Goal: Task Accomplishment & Management: Manage account settings

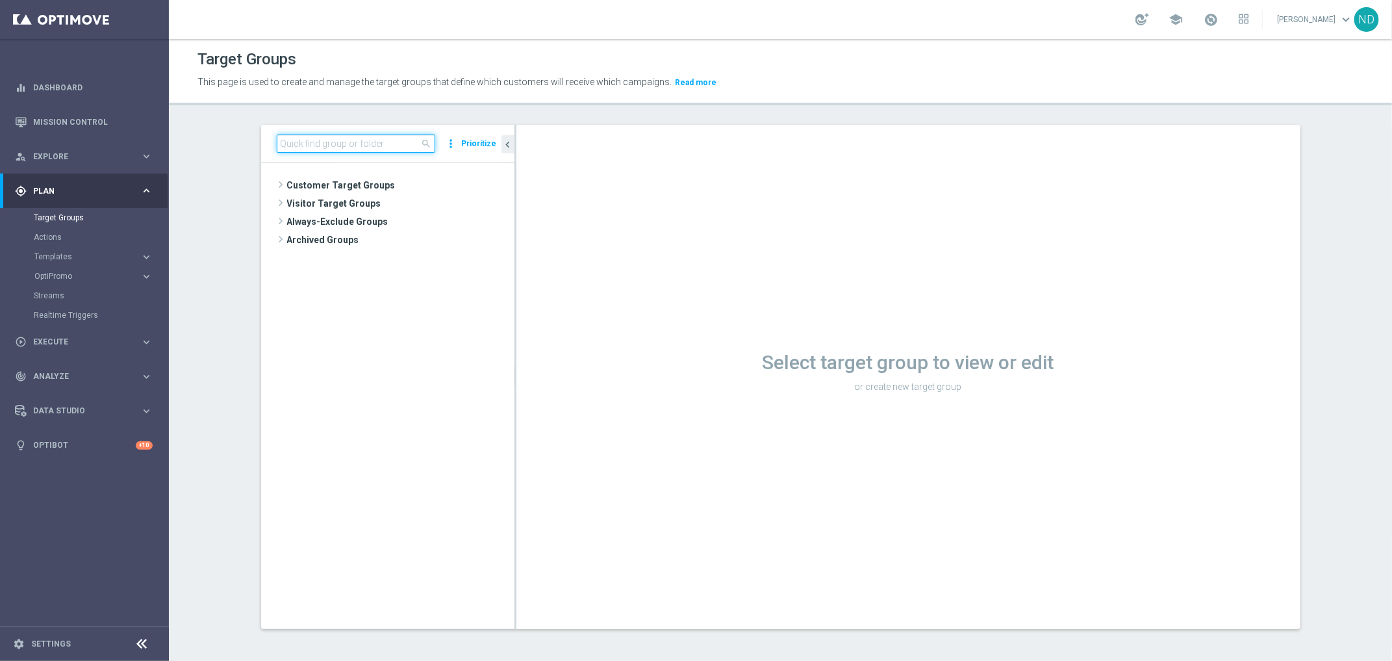
click at [333, 147] on input at bounding box center [356, 143] width 158 height 18
click at [498, 114] on div "Target Groups This page is used to create and manage the target groups that def…" at bounding box center [780, 350] width 1223 height 622
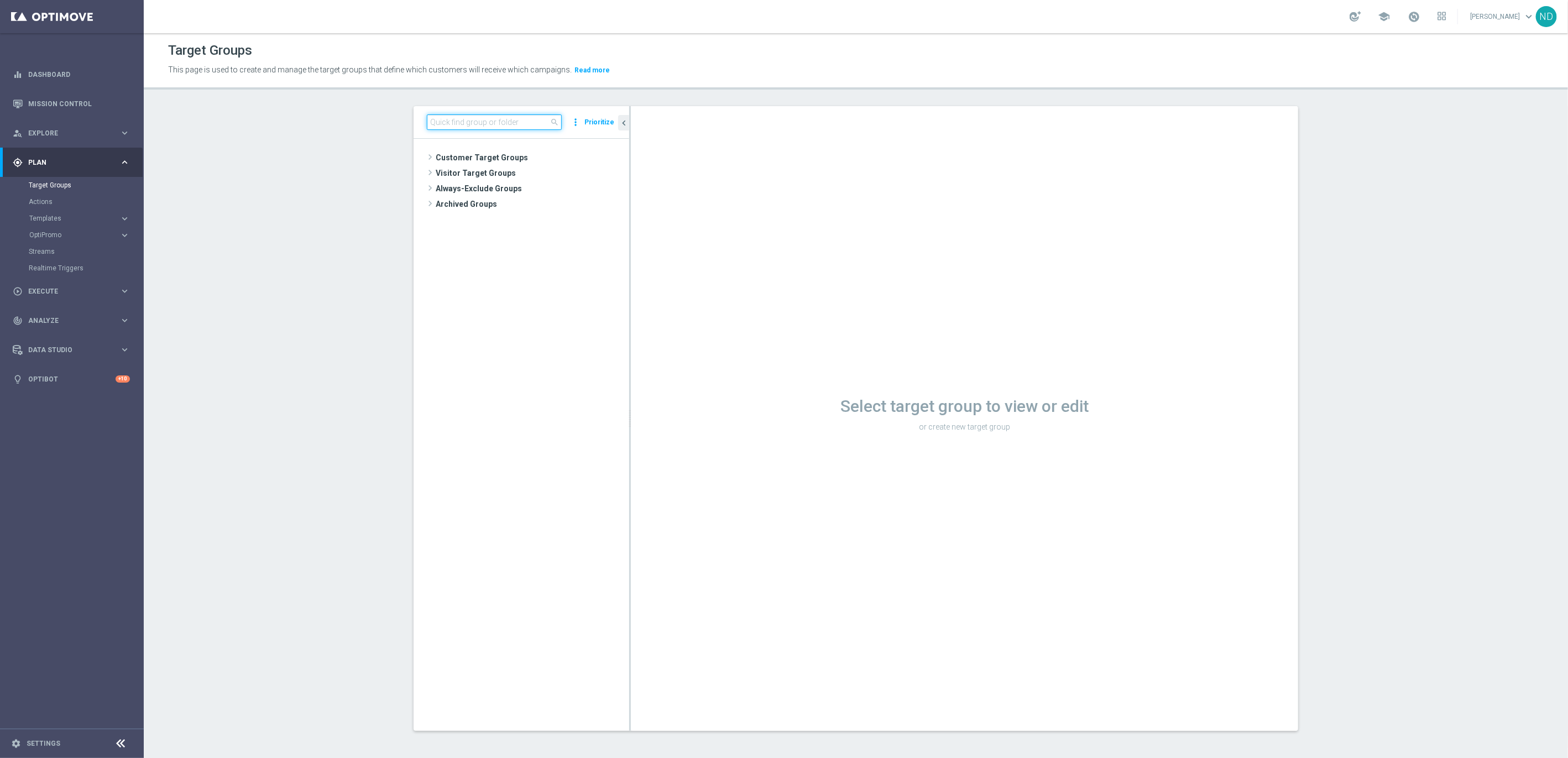
click at [437, 123] on input at bounding box center [494, 122] width 134 height 15
paste input "BR_LOT__TURBOSENA_CASINO_ACC__ALL_EMA_T&T_LT"
type input "BR_LOT__TURBOSENA_CASINO_ACC__ALL_EMA_T&T_LT"
click at [605, 222] on icon "content_copy" at bounding box center [609, 220] width 9 height 9
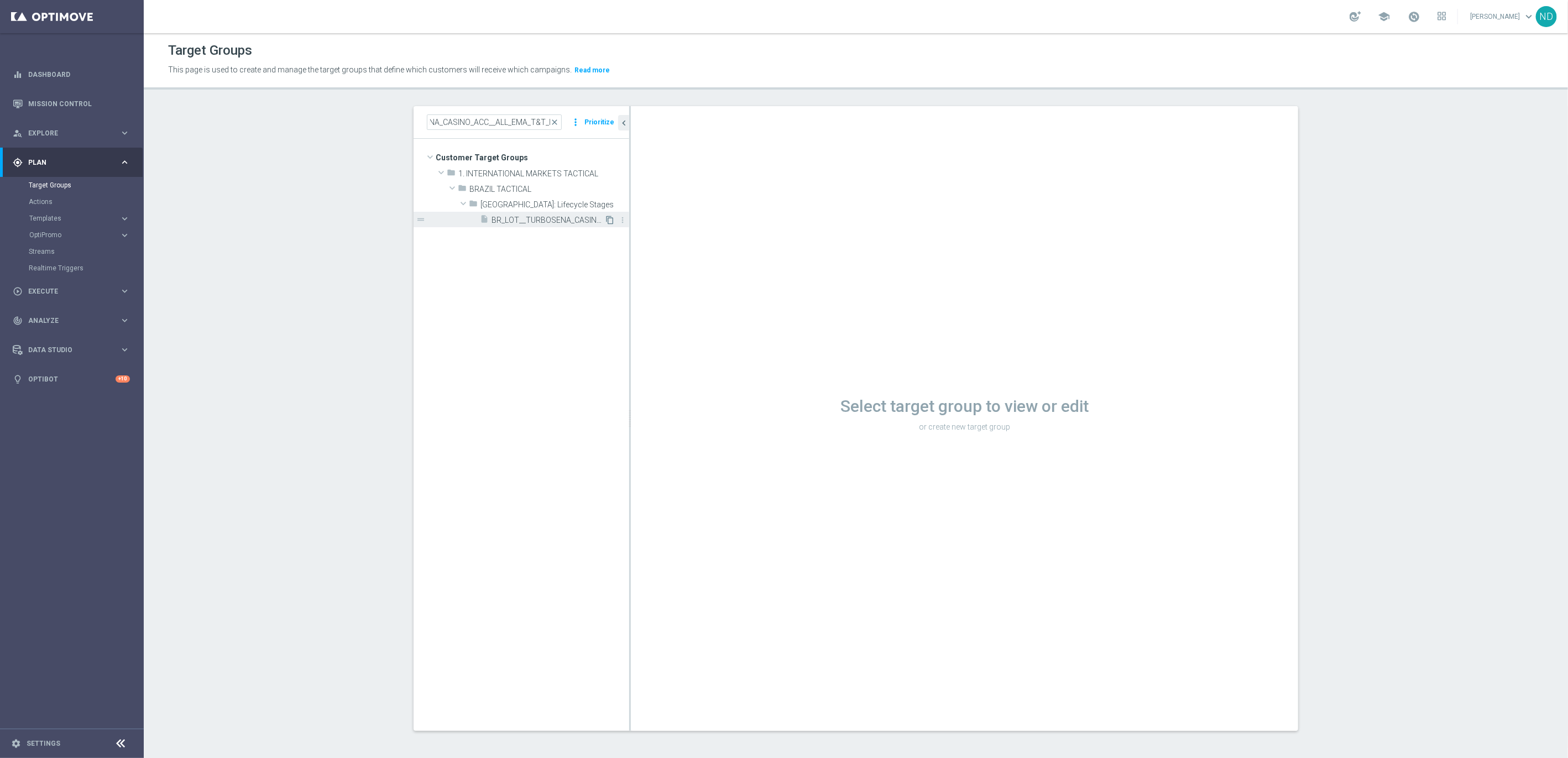
scroll to position [0, 0]
click at [606, 223] on icon "content_copy" at bounding box center [609, 220] width 9 height 9
click at [487, 120] on input at bounding box center [494, 122] width 134 height 15
paste input "BR_LOT__TURBOSENA_CASINO_ACC__ALL_EMA_T&T_LT"
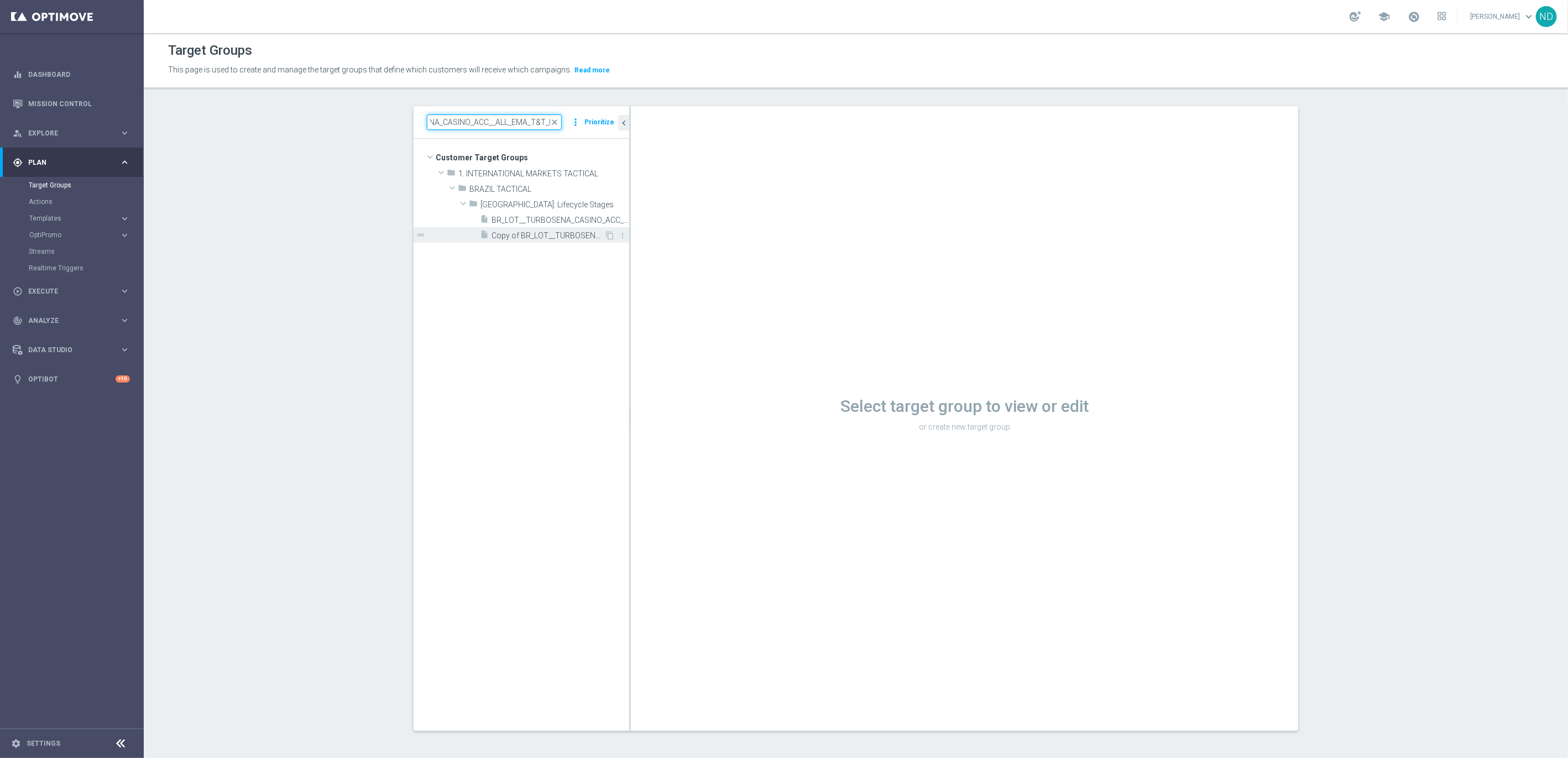
type input "BR_LOT__TURBOSENA_CASINO_ACC__ALL_EMA_T&T_LT"
click at [556, 239] on span "Copy of BR_LOT__TURBOSENA_CASINO_ACC__ALL_EMA_T&T_LT" at bounding box center [547, 235] width 112 height 9
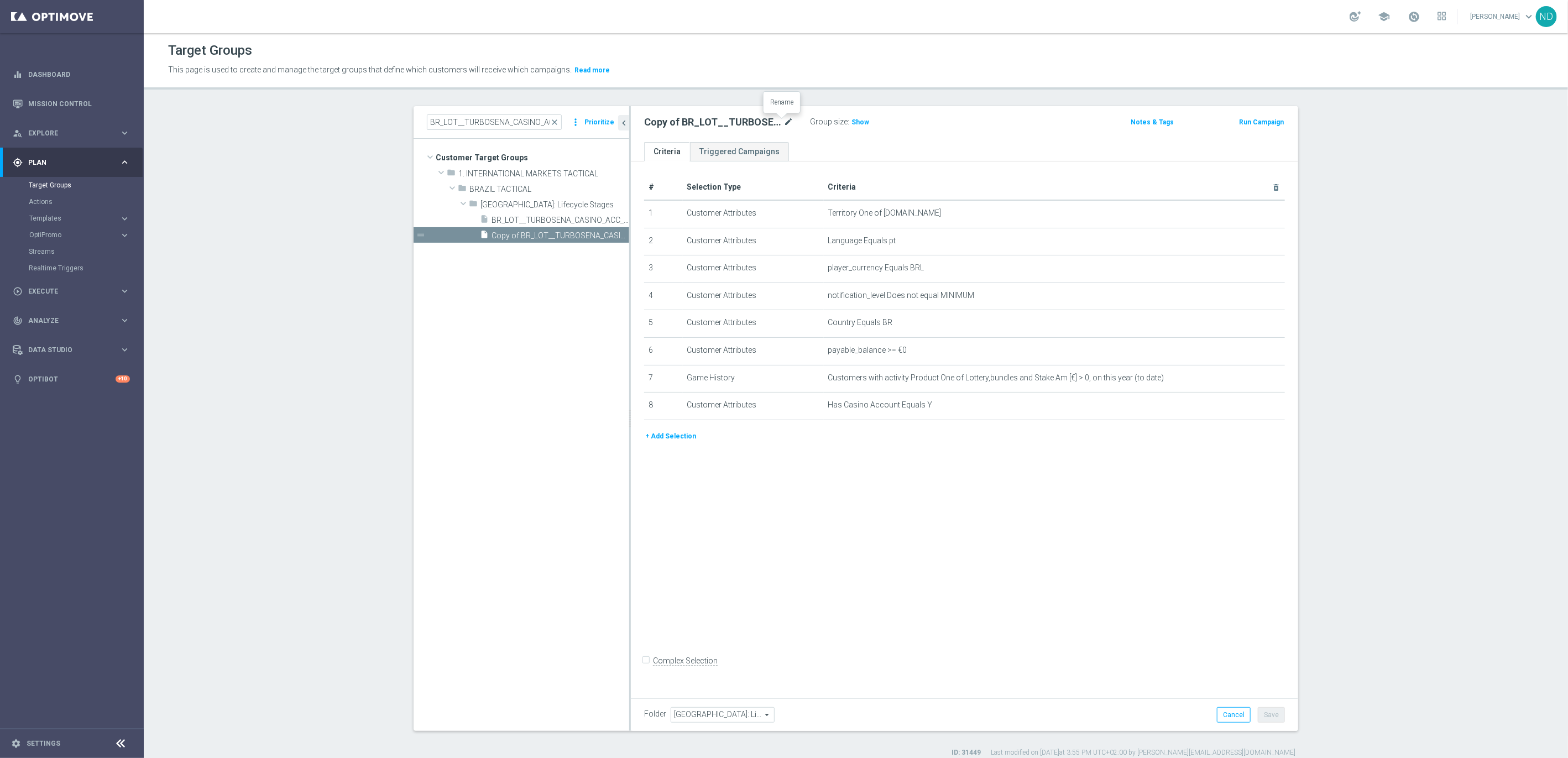
click at [783, 120] on icon "mode_edit" at bounding box center [788, 123] width 10 height 14
click at [718, 125] on input "Copy of BR_LOT__TURBOSENA_CASINO_ACC__ALL_EMA_T&T_LT" at bounding box center [718, 123] width 149 height 15
drag, startPoint x: 730, startPoint y: 121, endPoint x: 640, endPoint y: 129, distance: 90.4
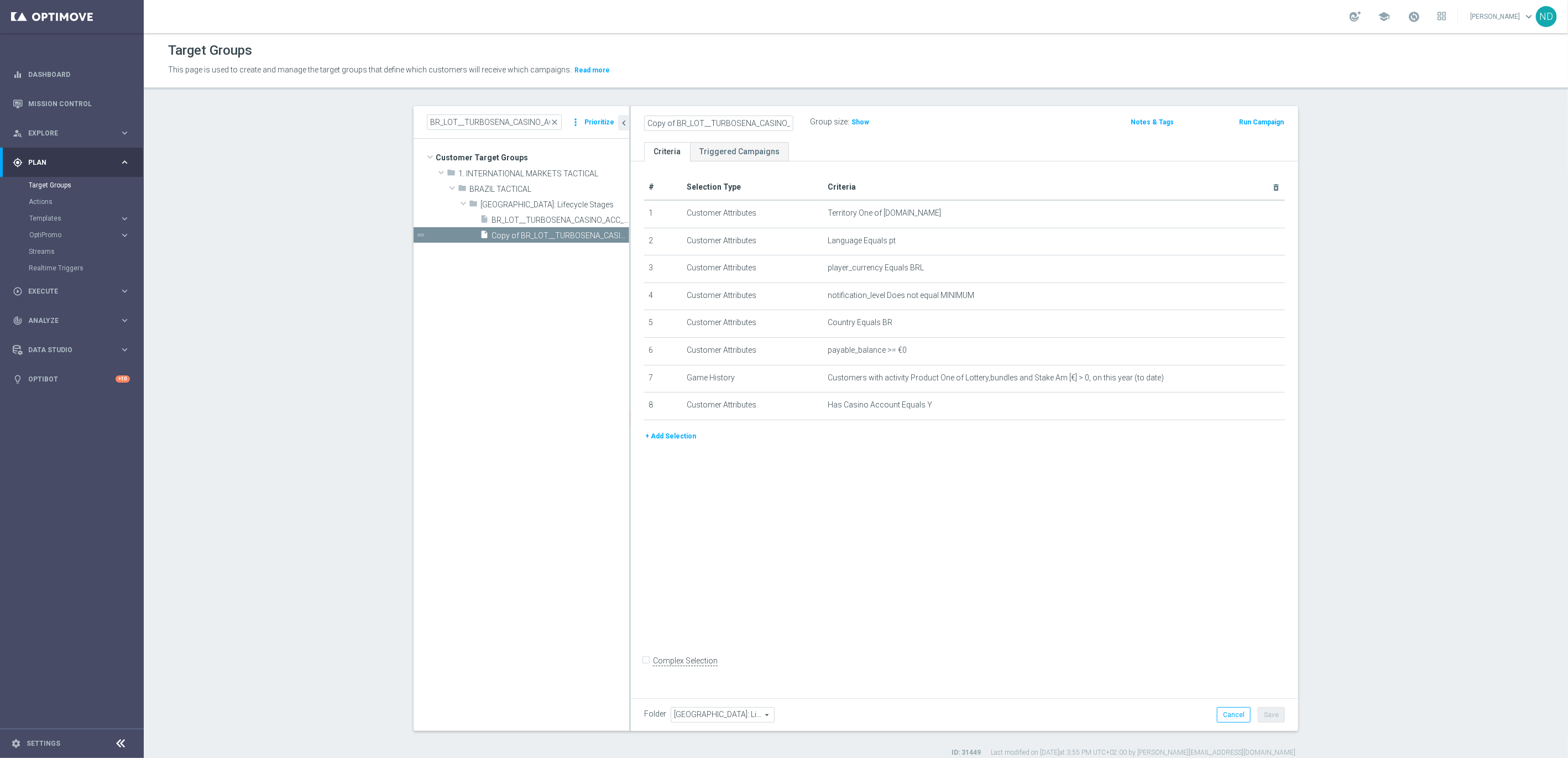
click at [644, 129] on input "Copy of BR_LOT__TURBOSENA_CASINO_ACC__ALL_EMA_T&T_LT" at bounding box center [718, 123] width 149 height 15
click at [665, 123] on input "Copy of BR_LOT__TURBOSENA_CASINO_ACC__ALL_EMA_T&T_LT" at bounding box center [718, 123] width 149 height 15
click at [723, 123] on input "BR_LOT__TURBOSENA_CASINO_ACC__ALL_EMA_T&T_LT" at bounding box center [718, 123] width 149 height 15
type input "BR_LOT__TURBOSENA_NOCASINO_ACC__ALL_EMA_T&T_LT"
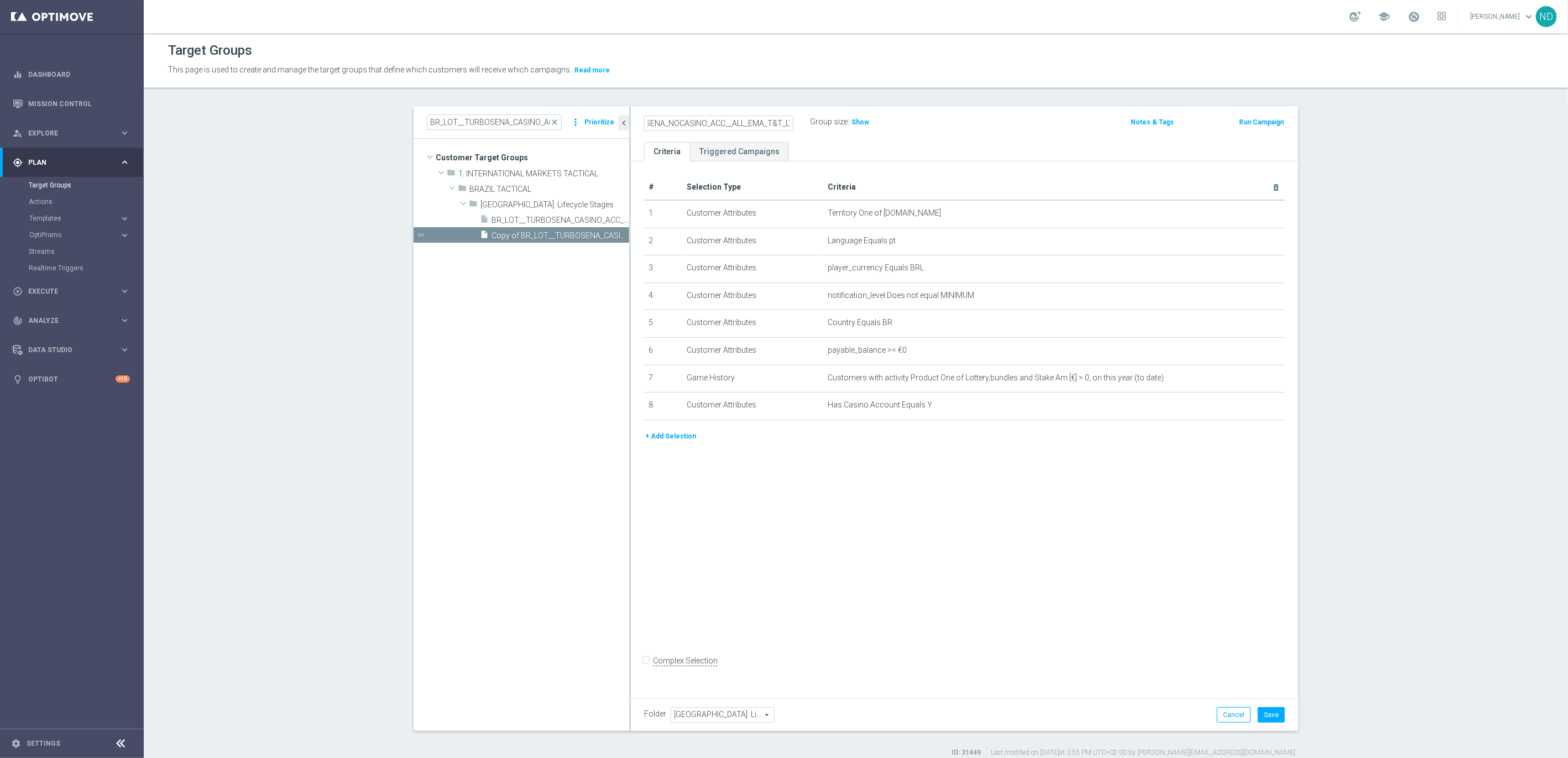
click at [884, 445] on div "+ Add Selection" at bounding box center [964, 440] width 657 height 20
click at [1245, 405] on icon "mode_edit" at bounding box center [1249, 405] width 9 height 9
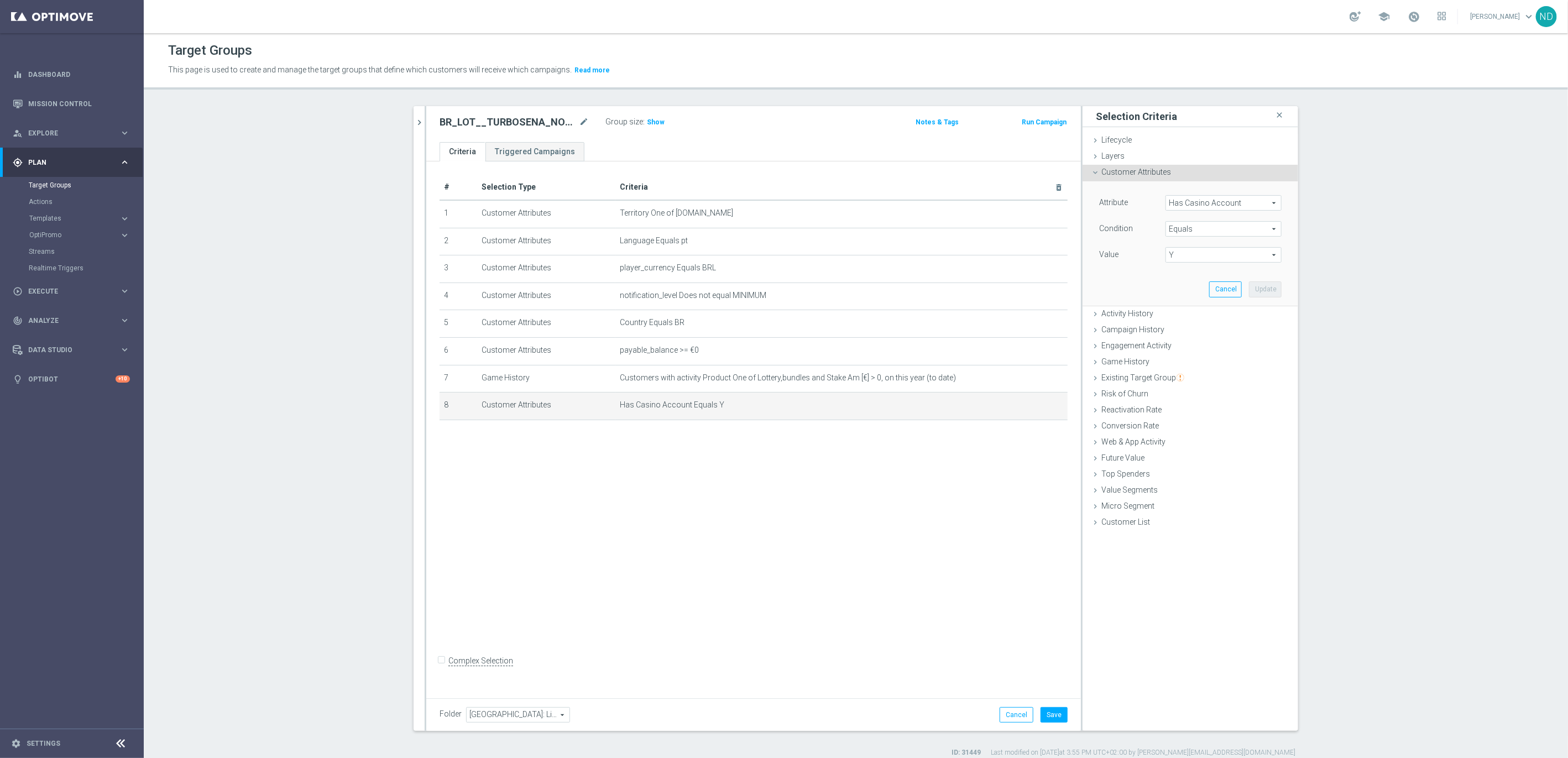
click at [1268, 230] on span "Equals" at bounding box center [1223, 228] width 115 height 14
click at [1284, 250] on div "Attribute Has Casino Account Has Casino Account arrow_drop_down search Conditio…" at bounding box center [1190, 244] width 215 height 125
click at [1251, 257] on span "Y" at bounding box center [1223, 255] width 115 height 14
click at [1205, 274] on span "N" at bounding box center [1223, 272] width 105 height 9
type input "N"
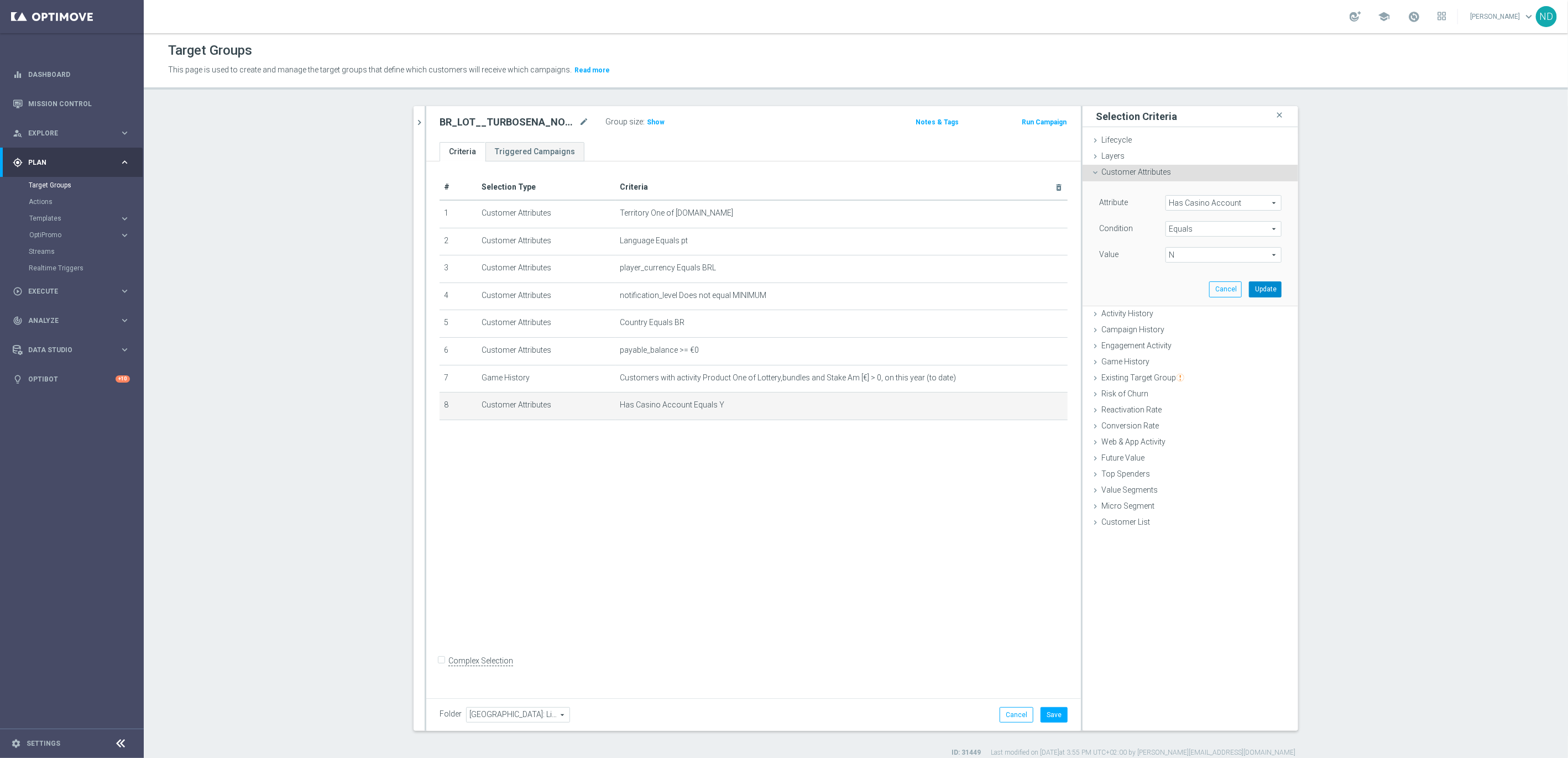
click at [1258, 288] on button "Update" at bounding box center [1265, 290] width 32 height 15
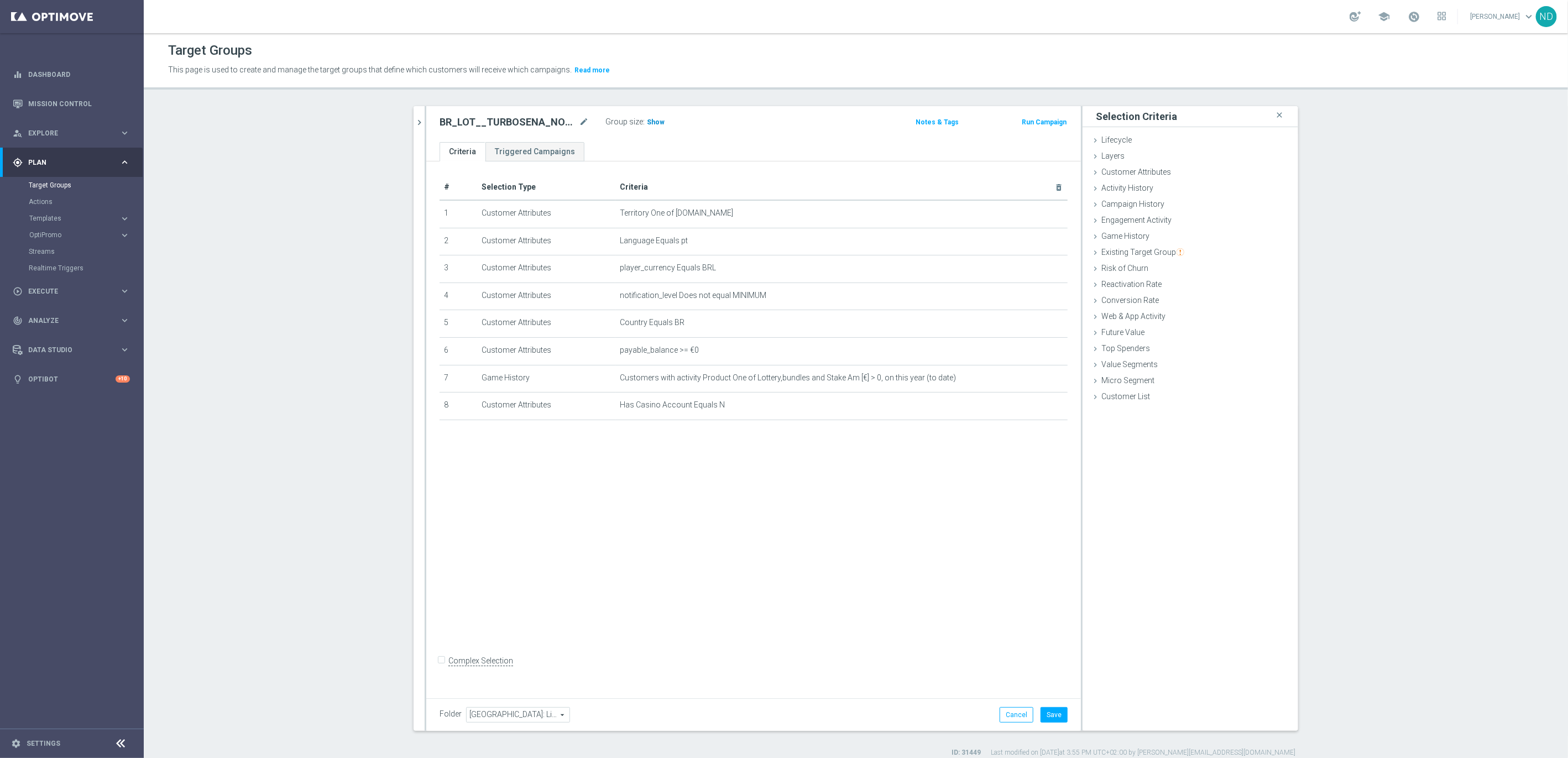
click at [646, 126] on h3 "Show" at bounding box center [655, 122] width 20 height 12
click at [579, 123] on icon "mode_edit" at bounding box center [584, 123] width 10 height 14
click at [954, 597] on div "# Selection Type Criteria delete_forever 1 Customer Attributes Territory One of…" at bounding box center [753, 428] width 655 height 531
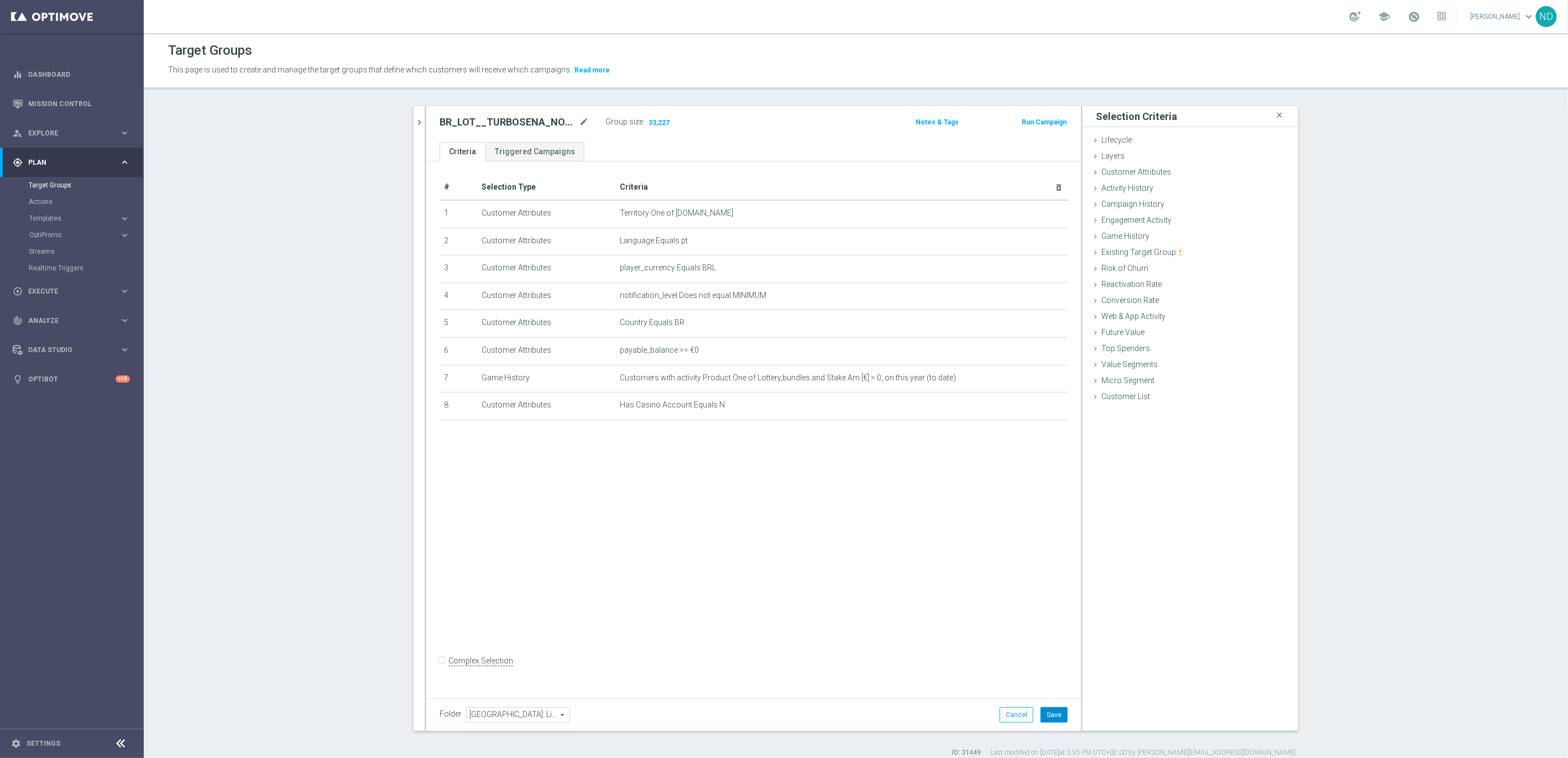
click at [1048, 717] on button "Save" at bounding box center [1054, 715] width 27 height 15
click at [715, 491] on div "# Selection Type Criteria delete_forever 1 Customer Attributes Territory One of…" at bounding box center [753, 424] width 655 height 531
click at [59, 223] on accordion "Templates keyboard_arrow_right Optimail OptiMobile In-App OptiMobile Push Embed…" at bounding box center [86, 218] width 114 height 16
click at [48, 221] on button "Templates keyboard_arrow_right" at bounding box center [80, 218] width 102 height 9
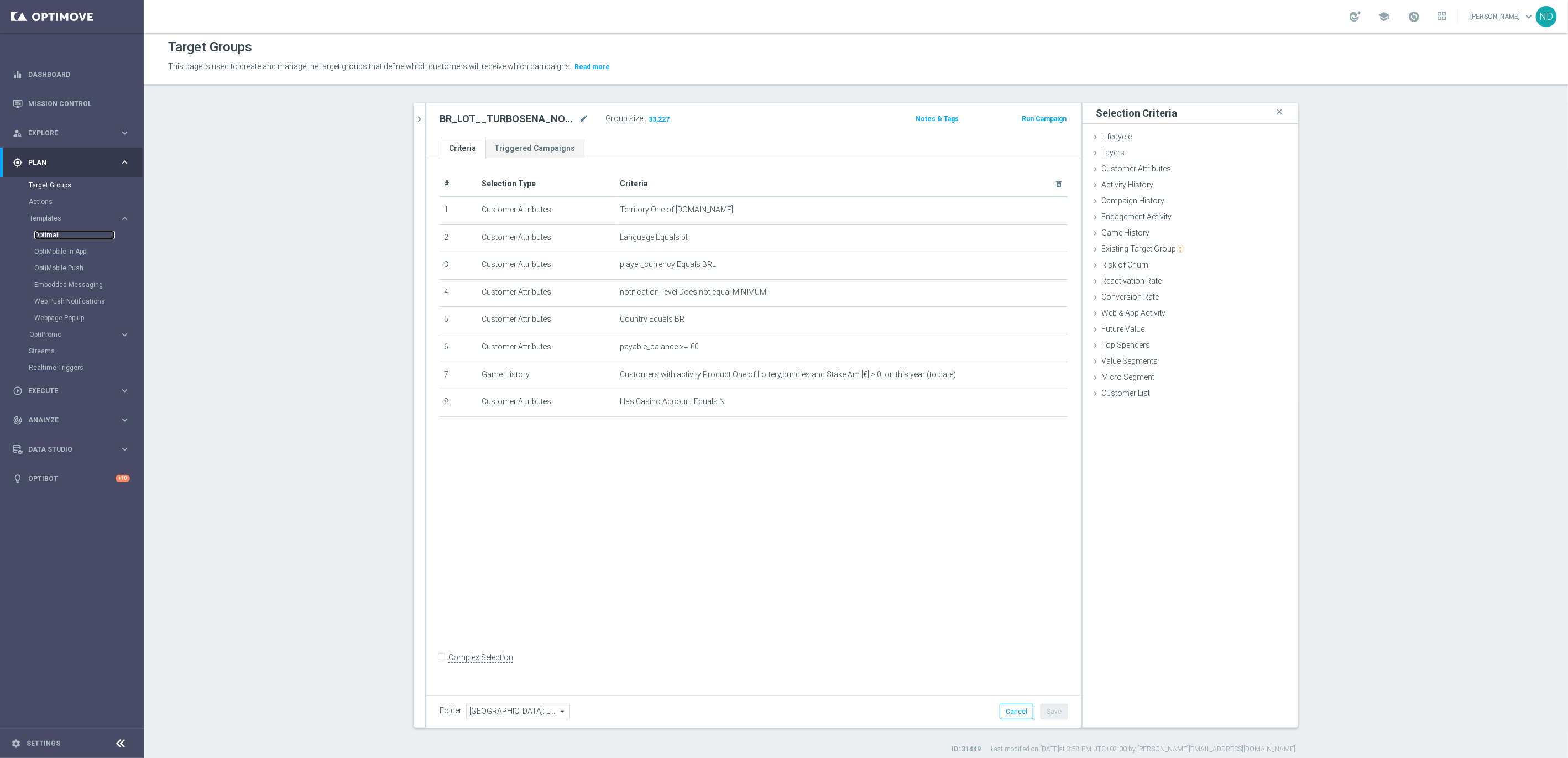
click at [58, 238] on link "Optimail" at bounding box center [74, 235] width 81 height 9
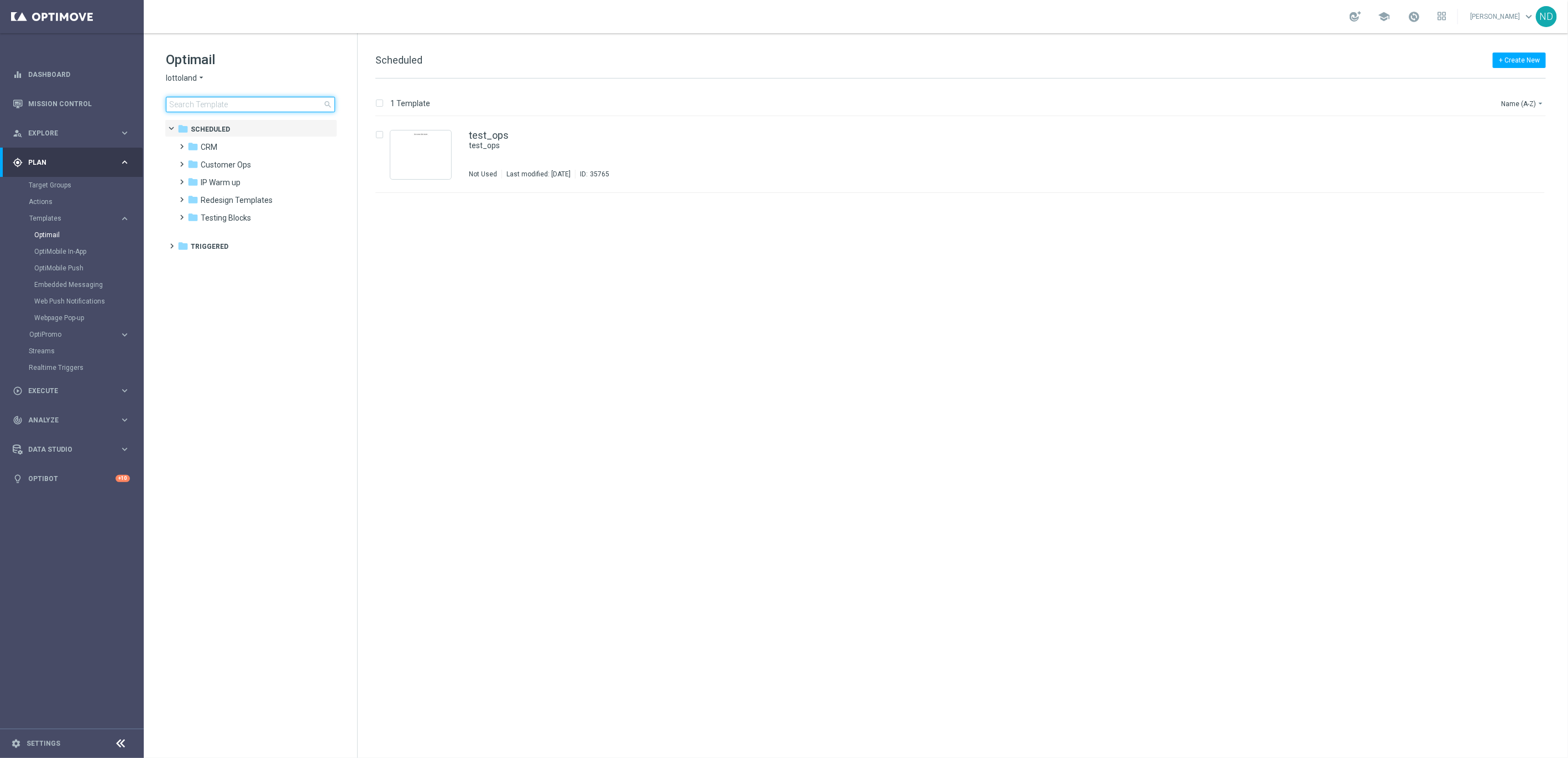
click at [214, 104] on input at bounding box center [250, 105] width 169 height 15
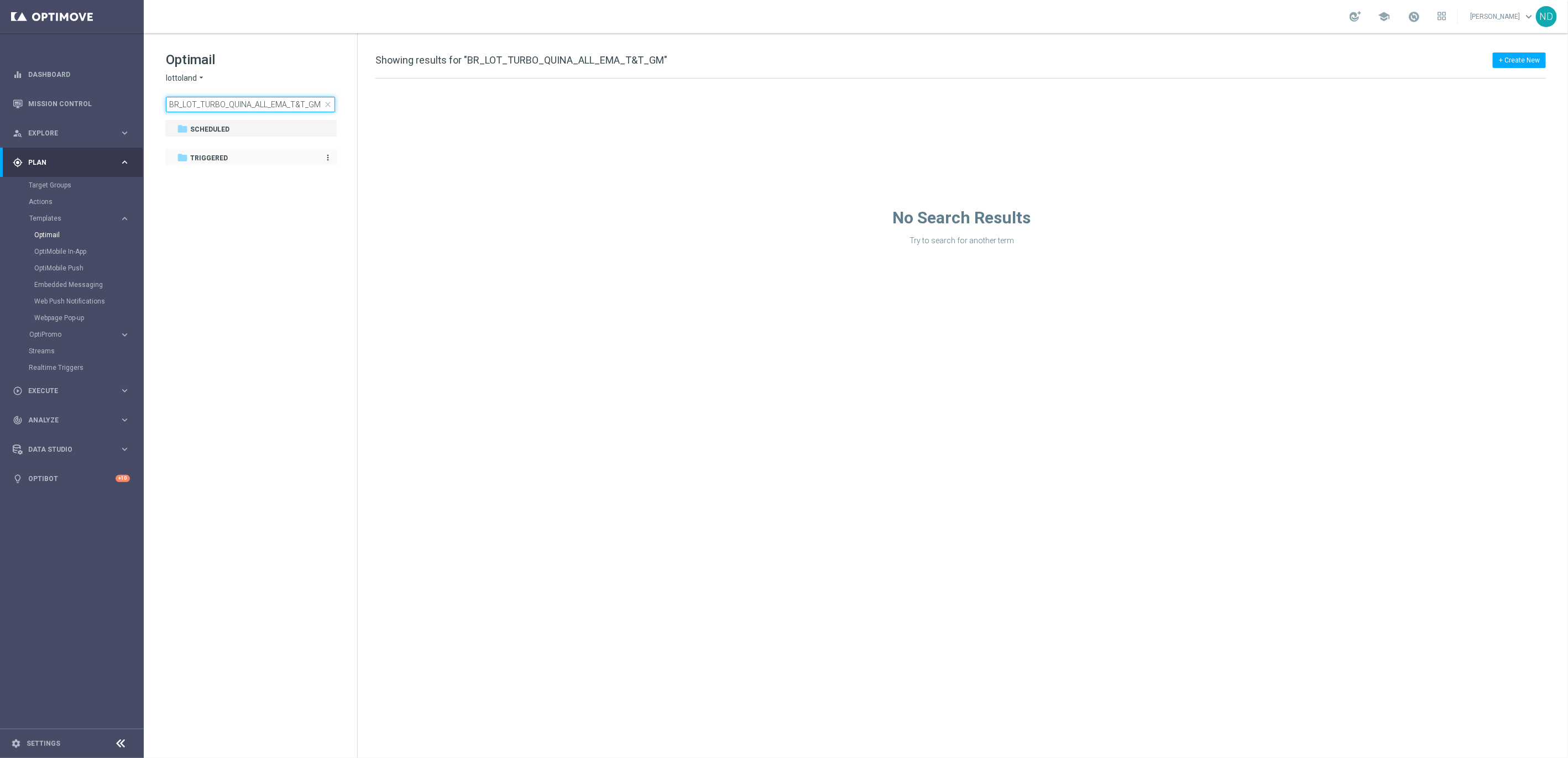
type input "BR_LOT_TURBO_QUINA_ALL_EMA_T&T_GM"
click at [216, 161] on span "Triggered" at bounding box center [209, 158] width 37 height 10
click at [245, 105] on input "BR_LOT_TURBO_QUINA_ALL_EMA_T&T_GM" at bounding box center [250, 105] width 169 height 15
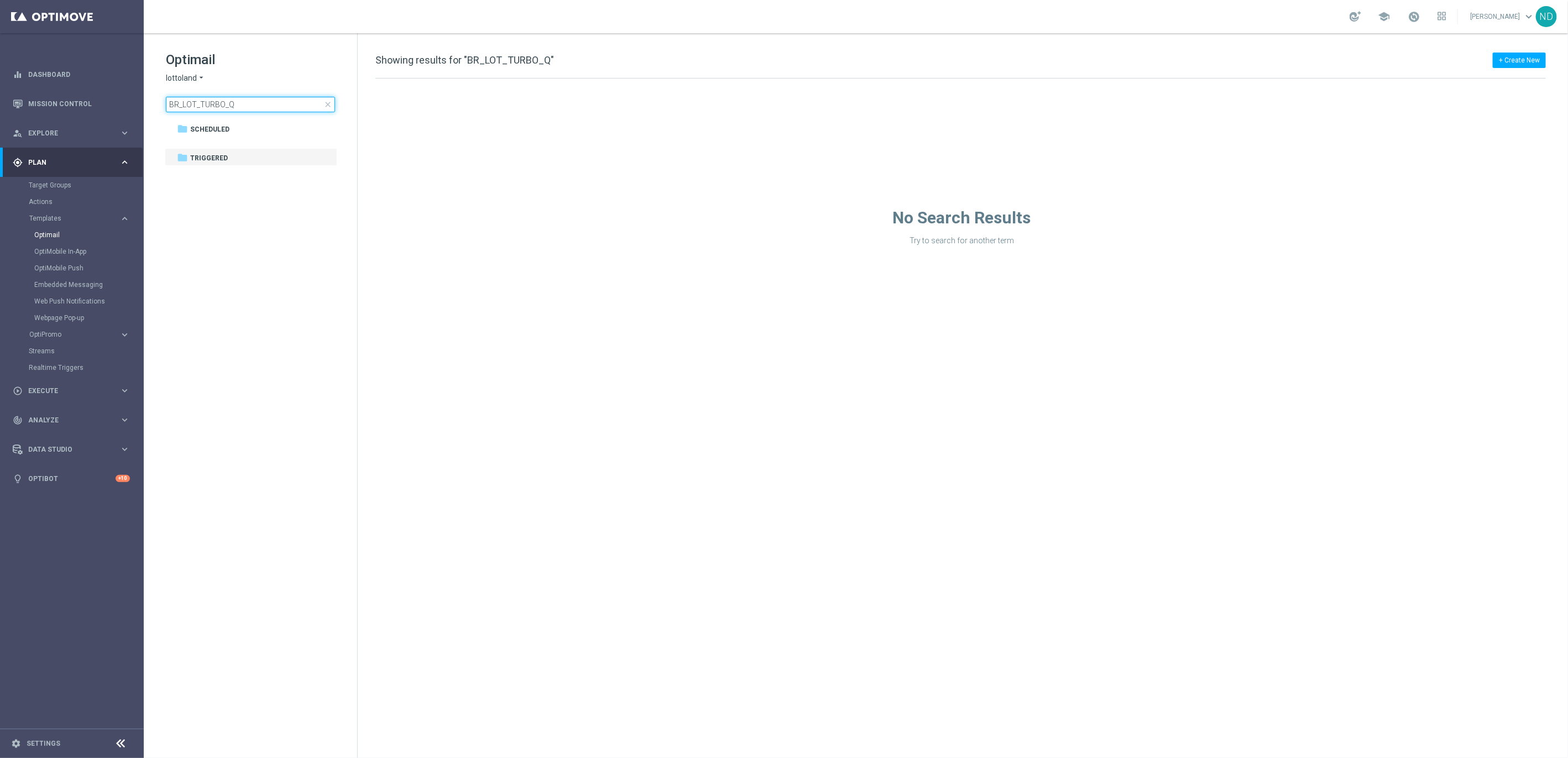
type input "BR_LOT_TURBO_Q"
click at [197, 75] on icon "arrow_drop_down" at bounding box center [201, 78] width 9 height 10
click at [0, 0] on span "[DOMAIN_NAME]" at bounding box center [0, 0] width 0 height 0
click at [227, 77] on icon "arrow_drop_down" at bounding box center [230, 78] width 9 height 10
click at [225, 145] on div "[DOMAIN_NAME]" at bounding box center [207, 144] width 83 height 14
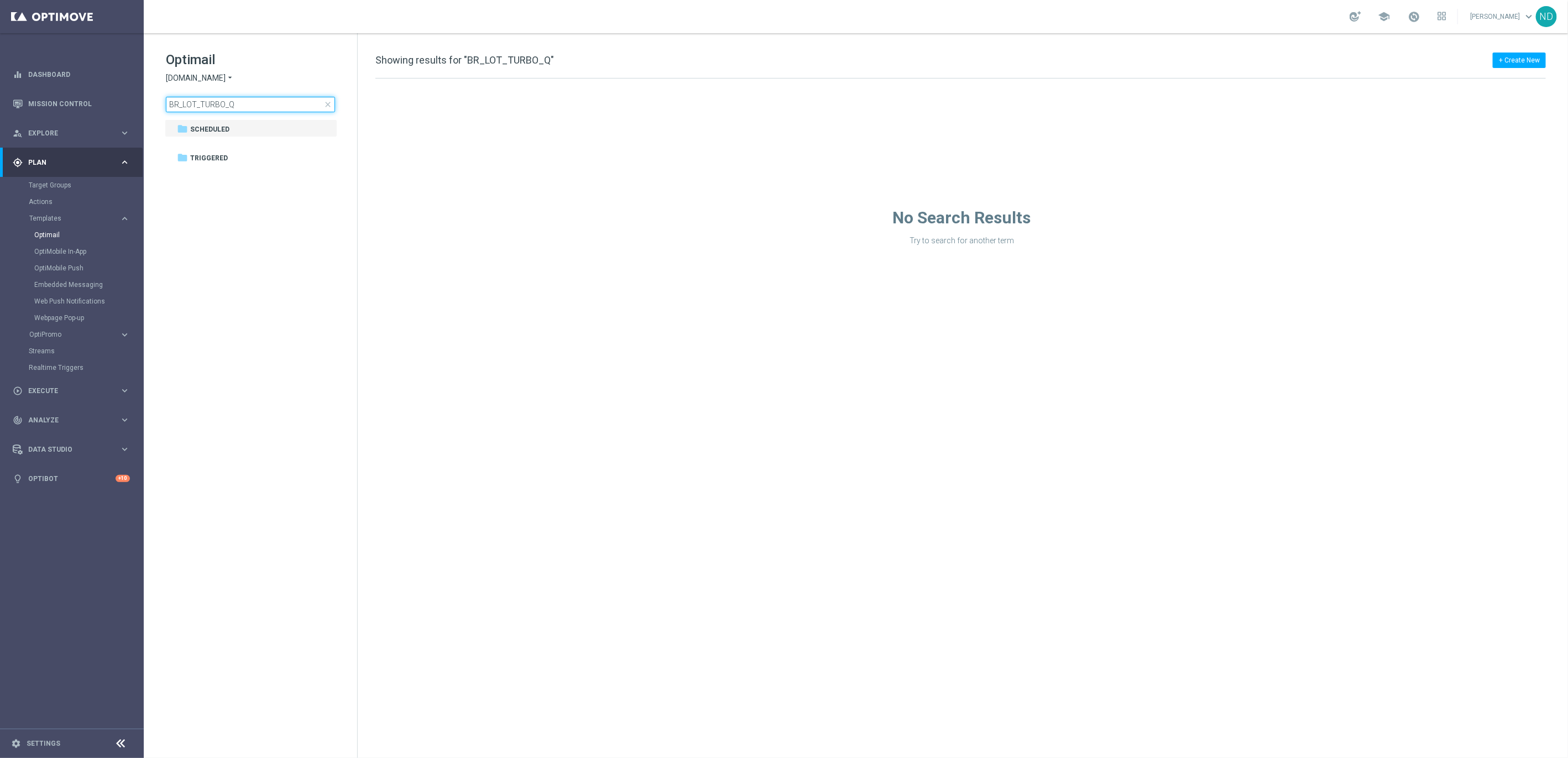
click at [239, 108] on input "BR_LOT_TURBO_Q" at bounding box center [250, 105] width 169 height 15
type input "BR_LOT_TURBO_QUINA_AL"
click at [211, 158] on span "Triggered" at bounding box center [209, 158] width 37 height 10
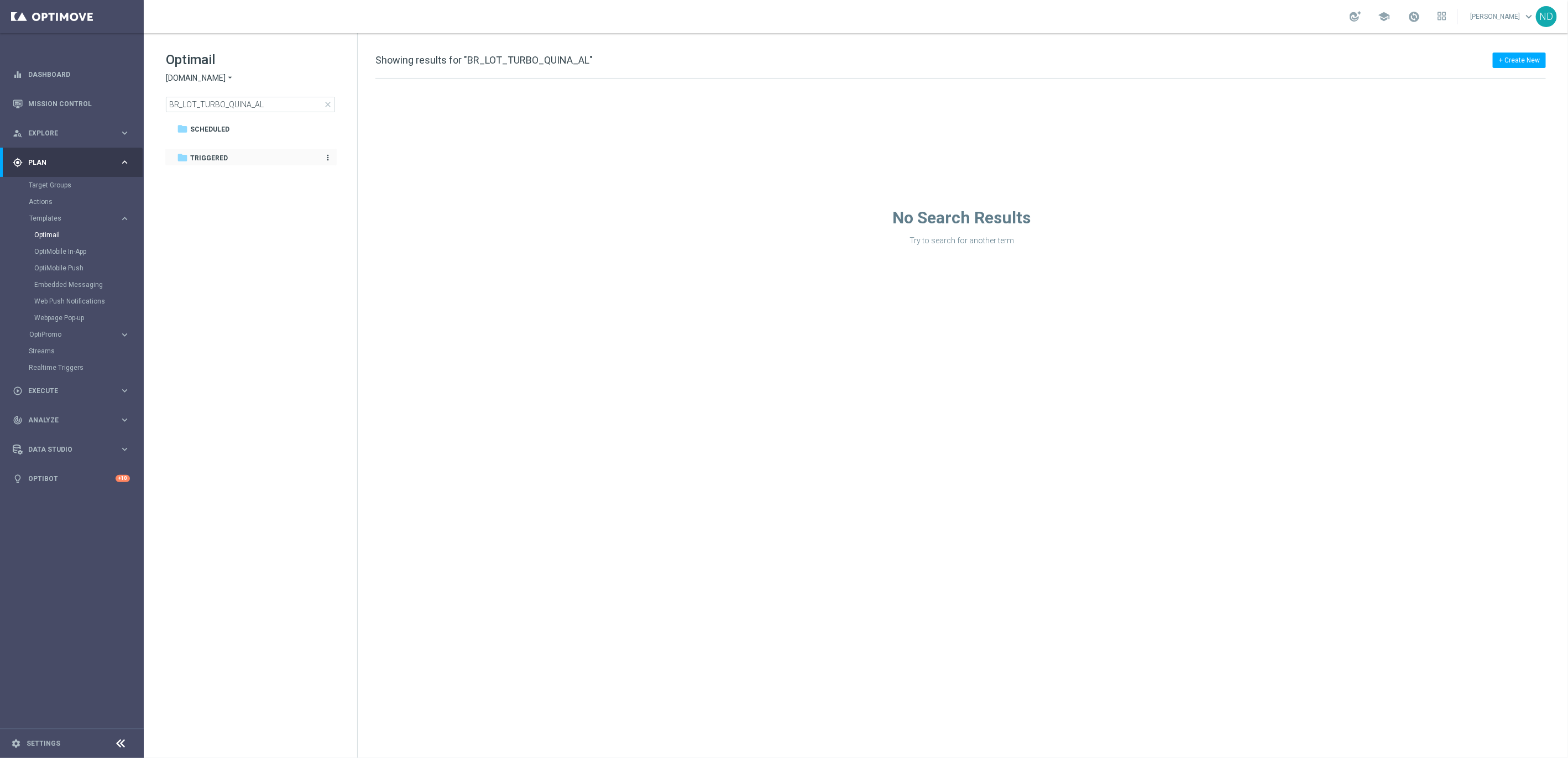
click at [220, 159] on span "Triggered" at bounding box center [209, 158] width 37 height 10
click at [212, 149] on div "folder Triggered more_vert" at bounding box center [251, 157] width 173 height 18
click at [221, 158] on span "Triggered" at bounding box center [209, 158] width 37 height 10
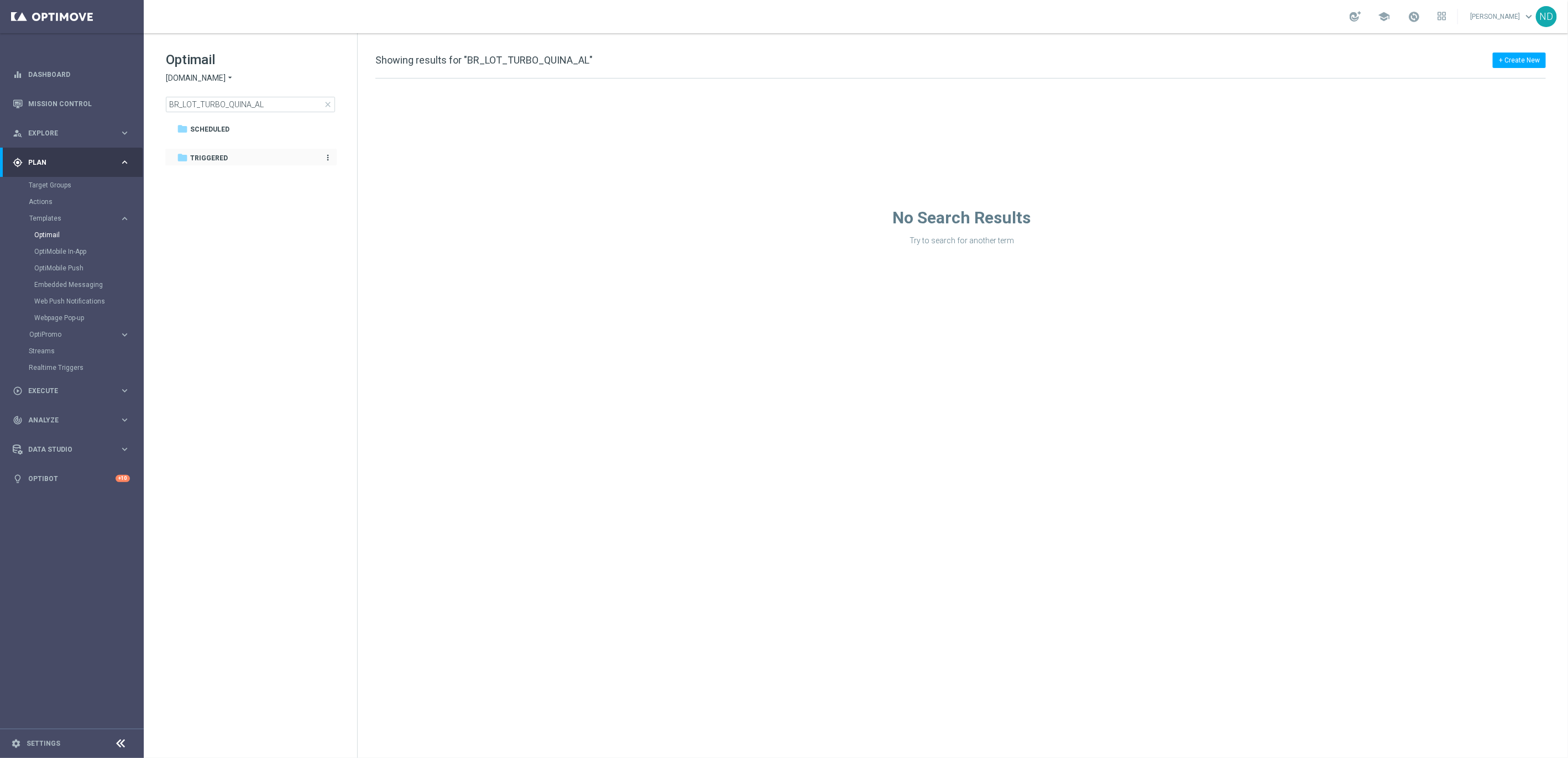
click at [221, 158] on span "Triggered" at bounding box center [209, 158] width 37 height 10
click at [328, 157] on icon "more_vert" at bounding box center [328, 158] width 9 height 9
click at [304, 240] on tree-viewport "folder Scheduled more_vert folder Triggered more_vert" at bounding box center [260, 438] width 192 height 637
click at [278, 103] on input "BR_LOT_TURBO_QUINA_AL" at bounding box center [250, 105] width 169 height 15
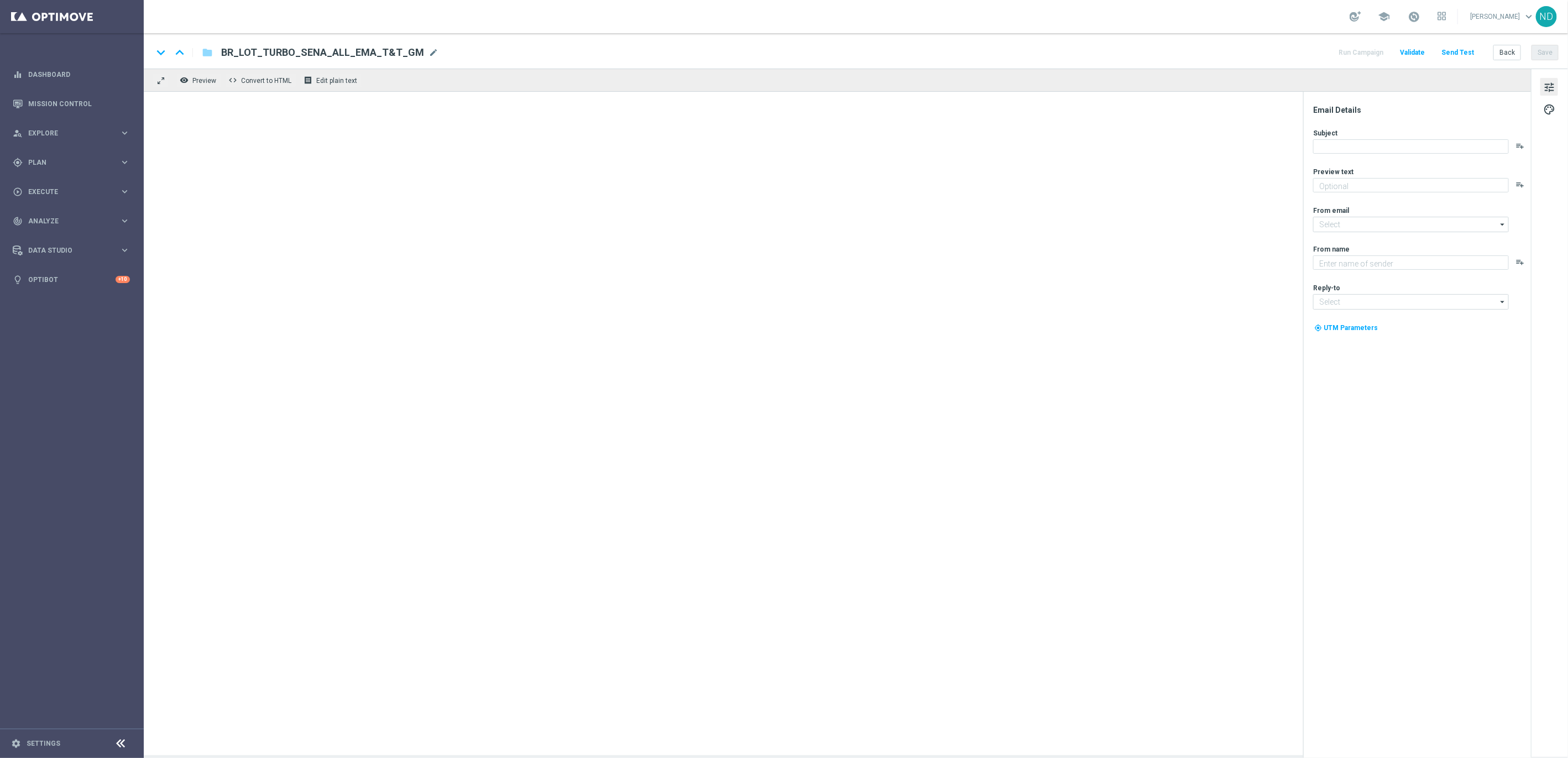
type textarea "Prêmios imediatos no TurboSena!"
type textarea "Lottoland.com.br"
type input "mail@crm.lottoland.com.br"
type input "contato@lottoland.com.br"
type textarea "Cadastre-se e jogue agora!"
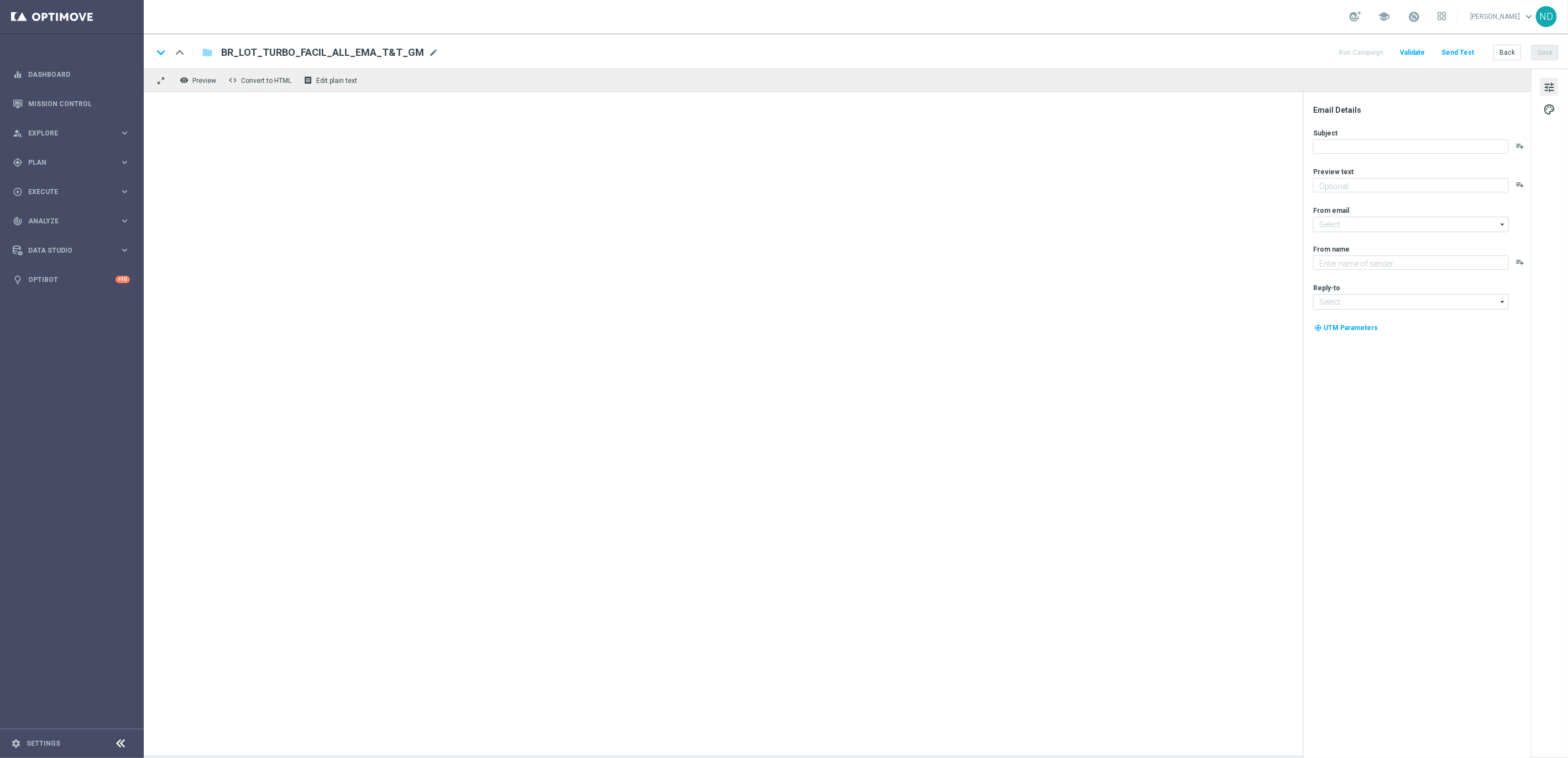
type textarea "[DOMAIN_NAME]"
type input "[EMAIL_ADDRESS][DOMAIN_NAME]"
type input "contato@lottoland.com.br"
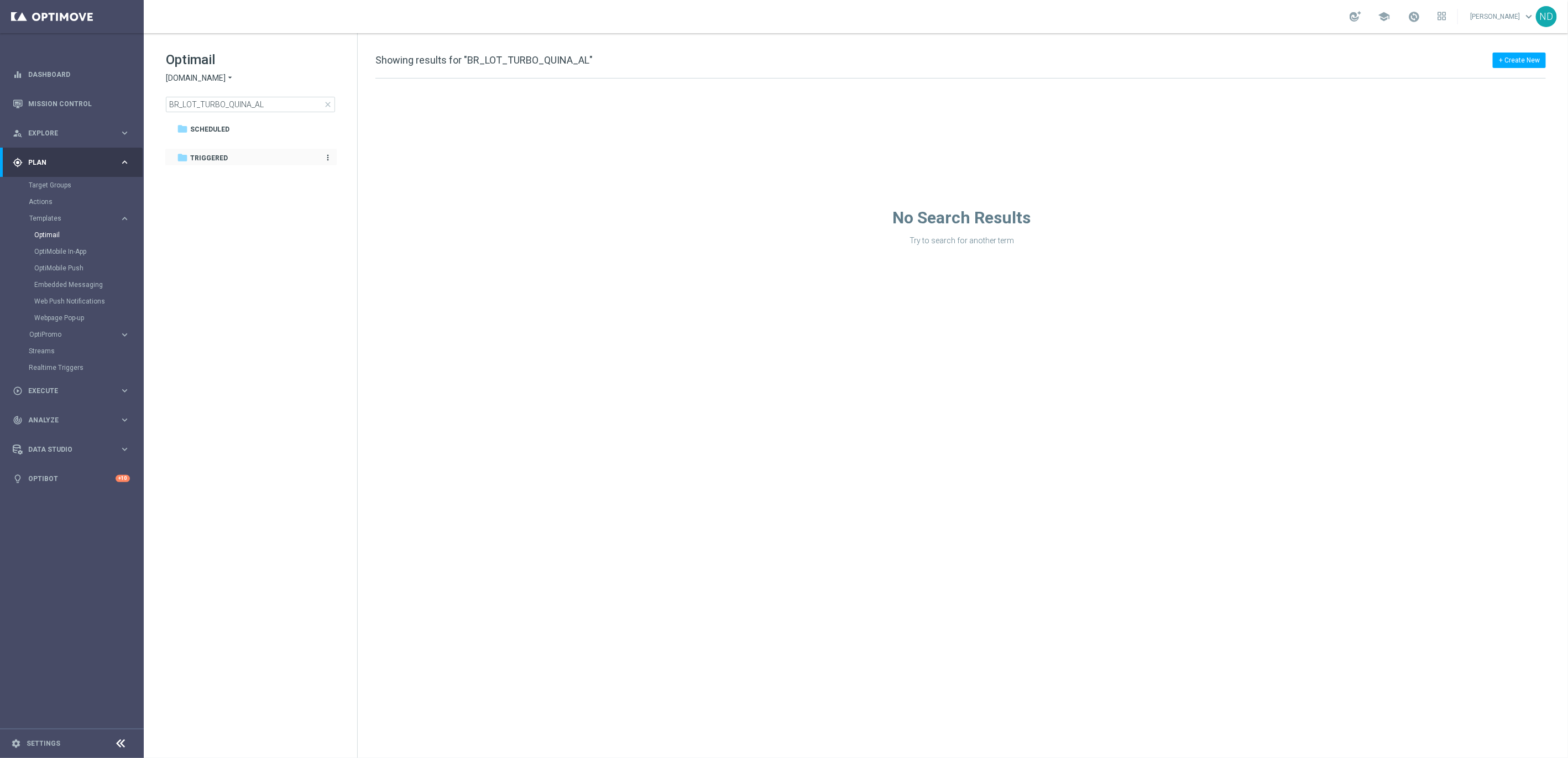
click at [236, 156] on div "folder Triggered" at bounding box center [245, 158] width 136 height 13
click at [206, 158] on span "Triggered" at bounding box center [209, 158] width 37 height 10
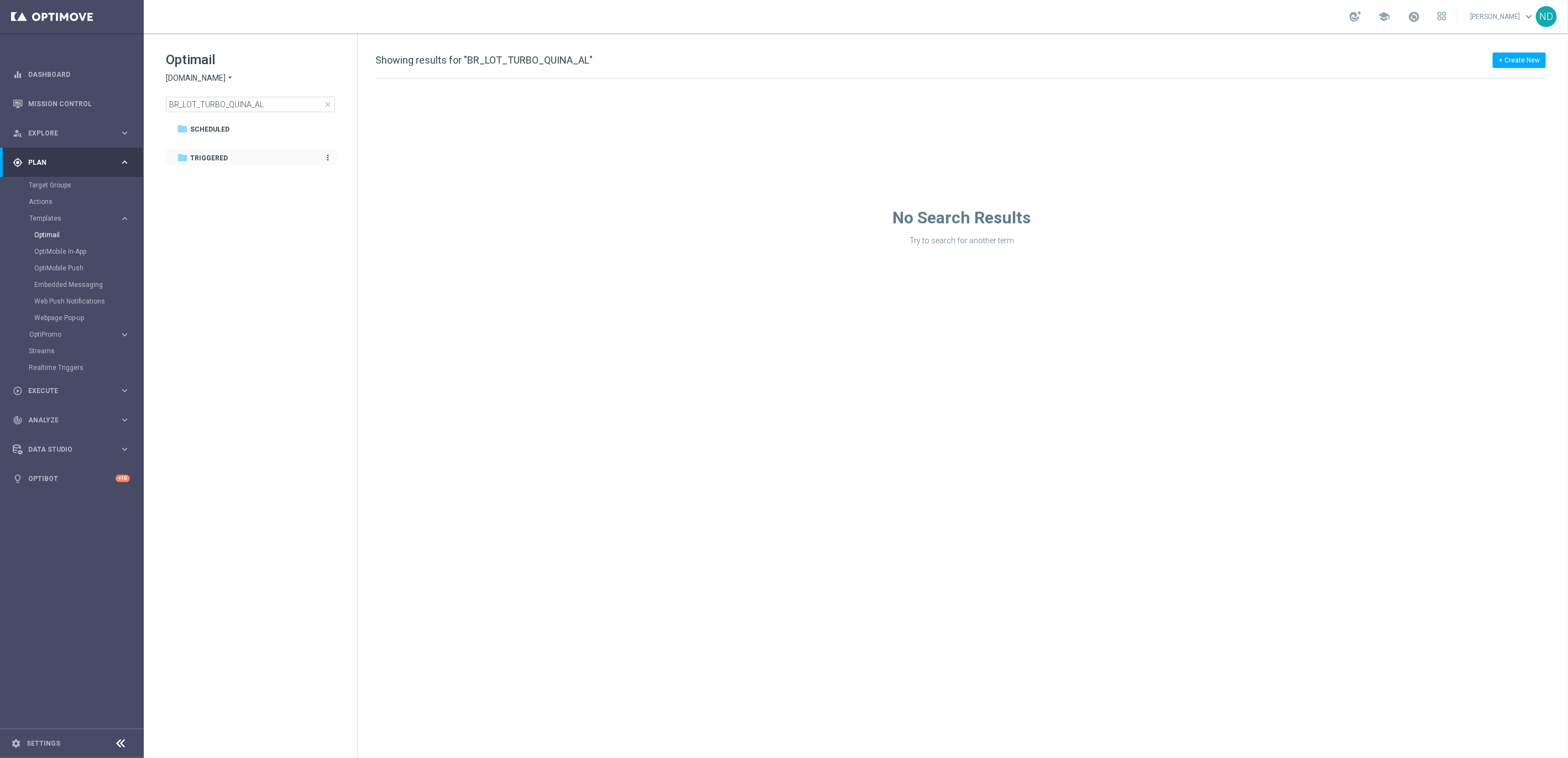
click at [206, 158] on span "Triggered" at bounding box center [209, 158] width 37 height 10
click at [226, 78] on icon "arrow_drop_down" at bounding box center [230, 78] width 9 height 10
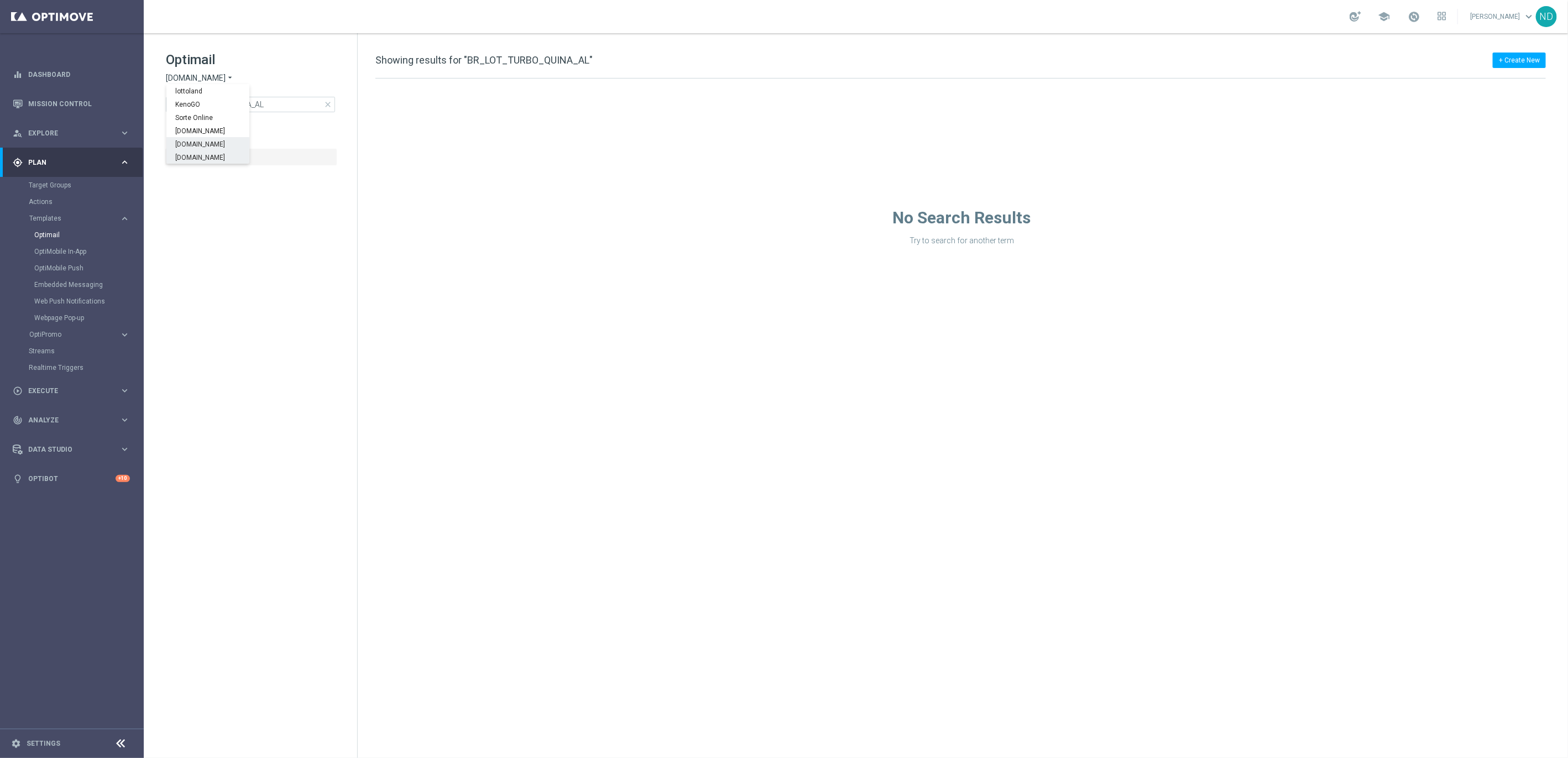
click at [0, 0] on span "[DOMAIN_NAME]" at bounding box center [0, 0] width 0 height 0
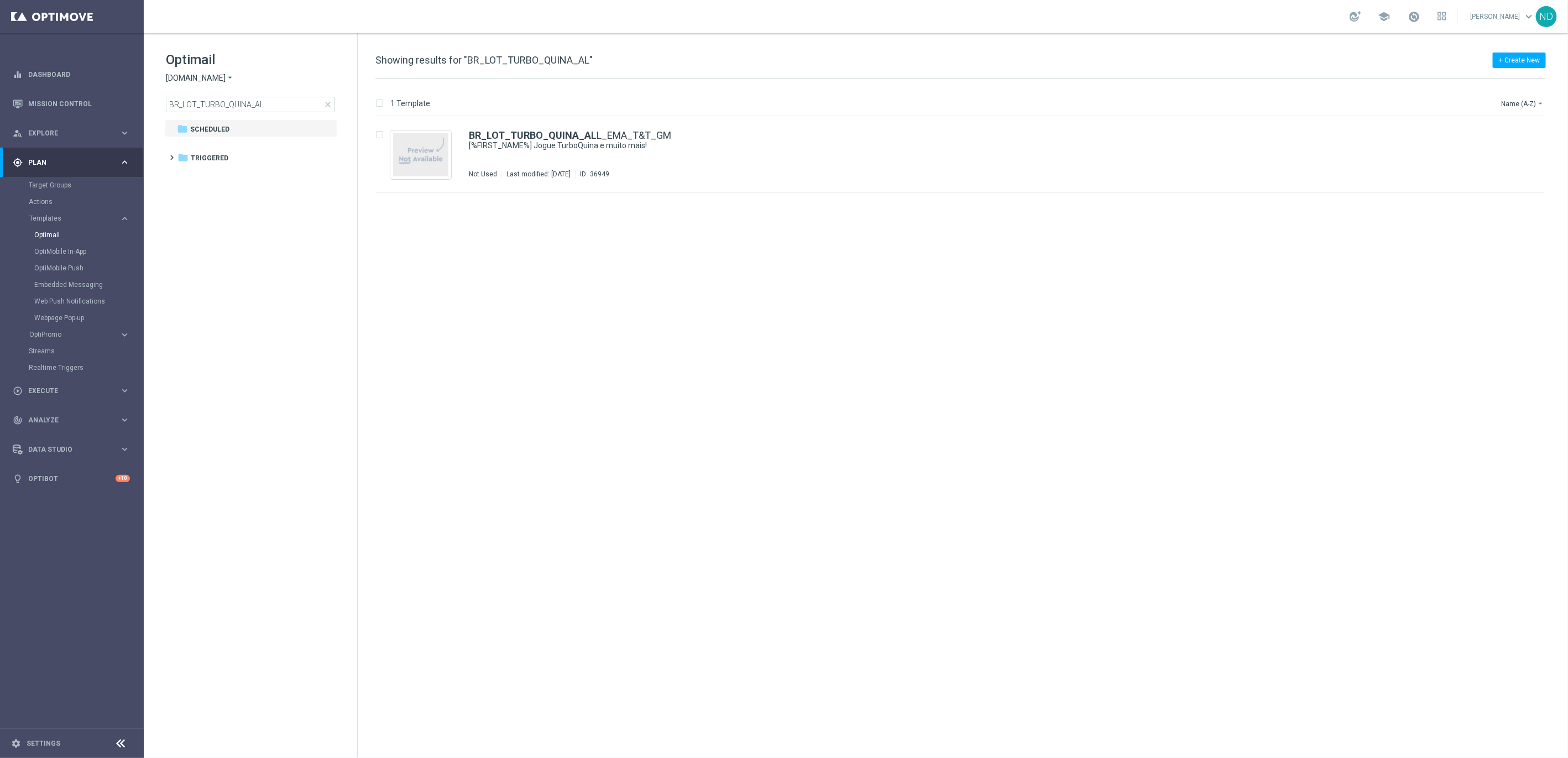
click at [249, 112] on div "Optimail [DOMAIN_NAME] arrow_drop_down × [DOMAIN_NAME] BR_LOT_TURBO_QUINA_AL cl…" at bounding box center [250, 109] width 214 height 152
click at [713, 159] on div "CRM/ ROW" at bounding box center [1000, 157] width 996 height 9
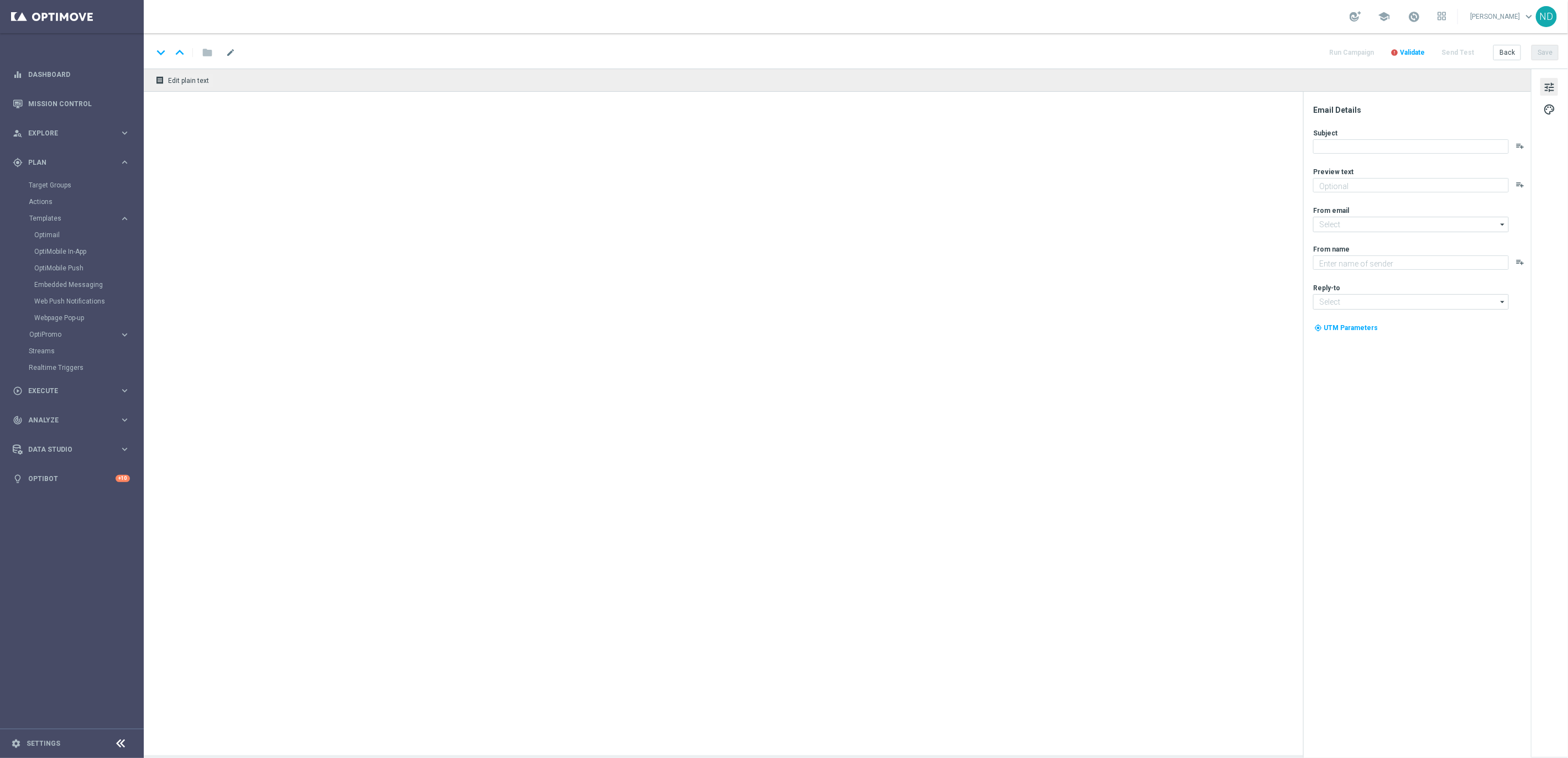
type textarea "Cadastre-se e jogue agora!"
type input "[EMAIL_ADDRESS][DOMAIN_NAME]"
type textarea "[DOMAIN_NAME]"
type input "[EMAIL_ADDRESS][DOMAIN_NAME]"
